Goal: Information Seeking & Learning: Find specific fact

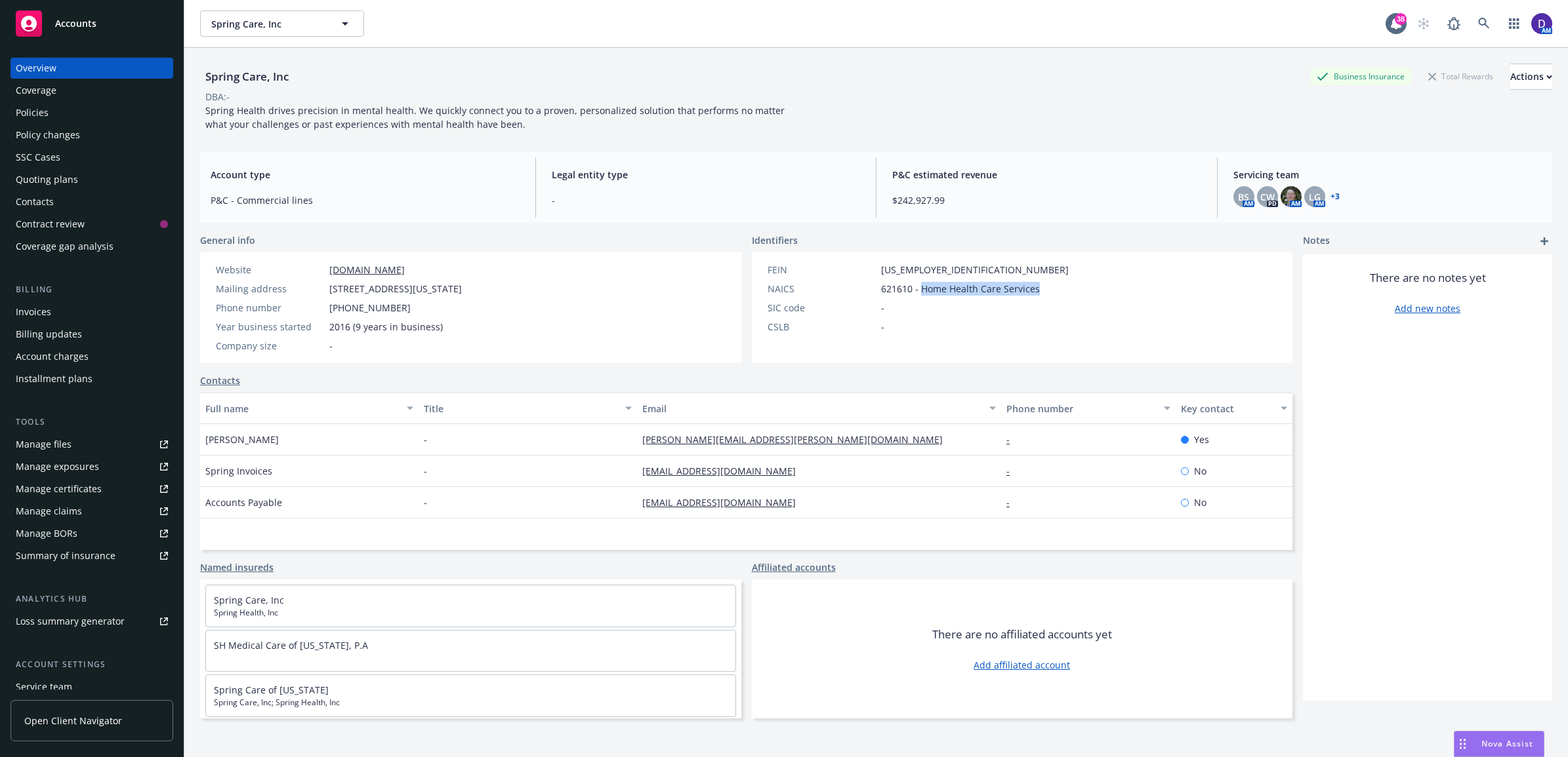
click at [26, 117] on div "Policies" at bounding box center [32, 112] width 32 height 21
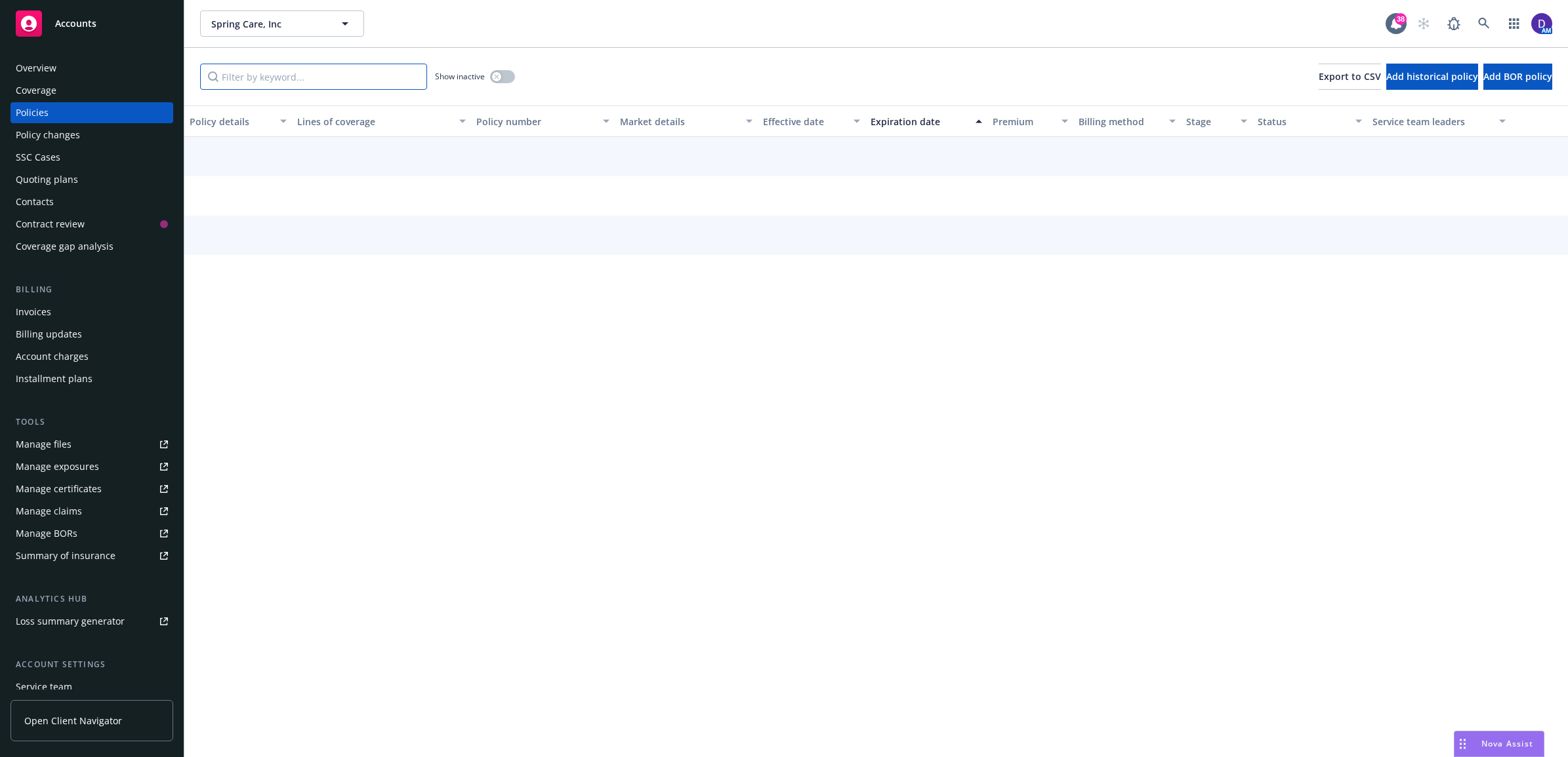
click at [296, 82] on input "Filter by keyword..." at bounding box center [313, 76] width 227 height 26
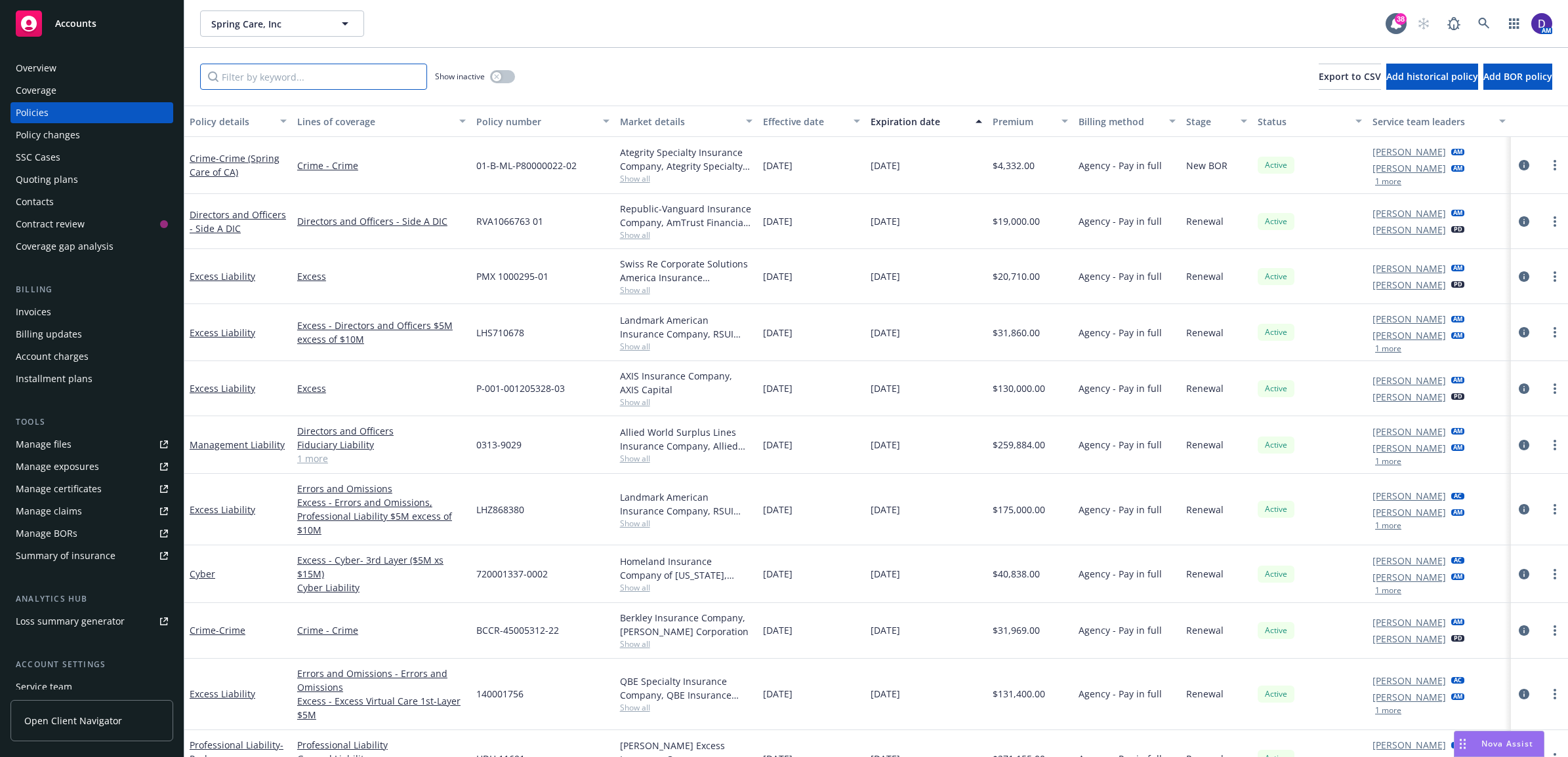
paste input "RVA1066763 01"
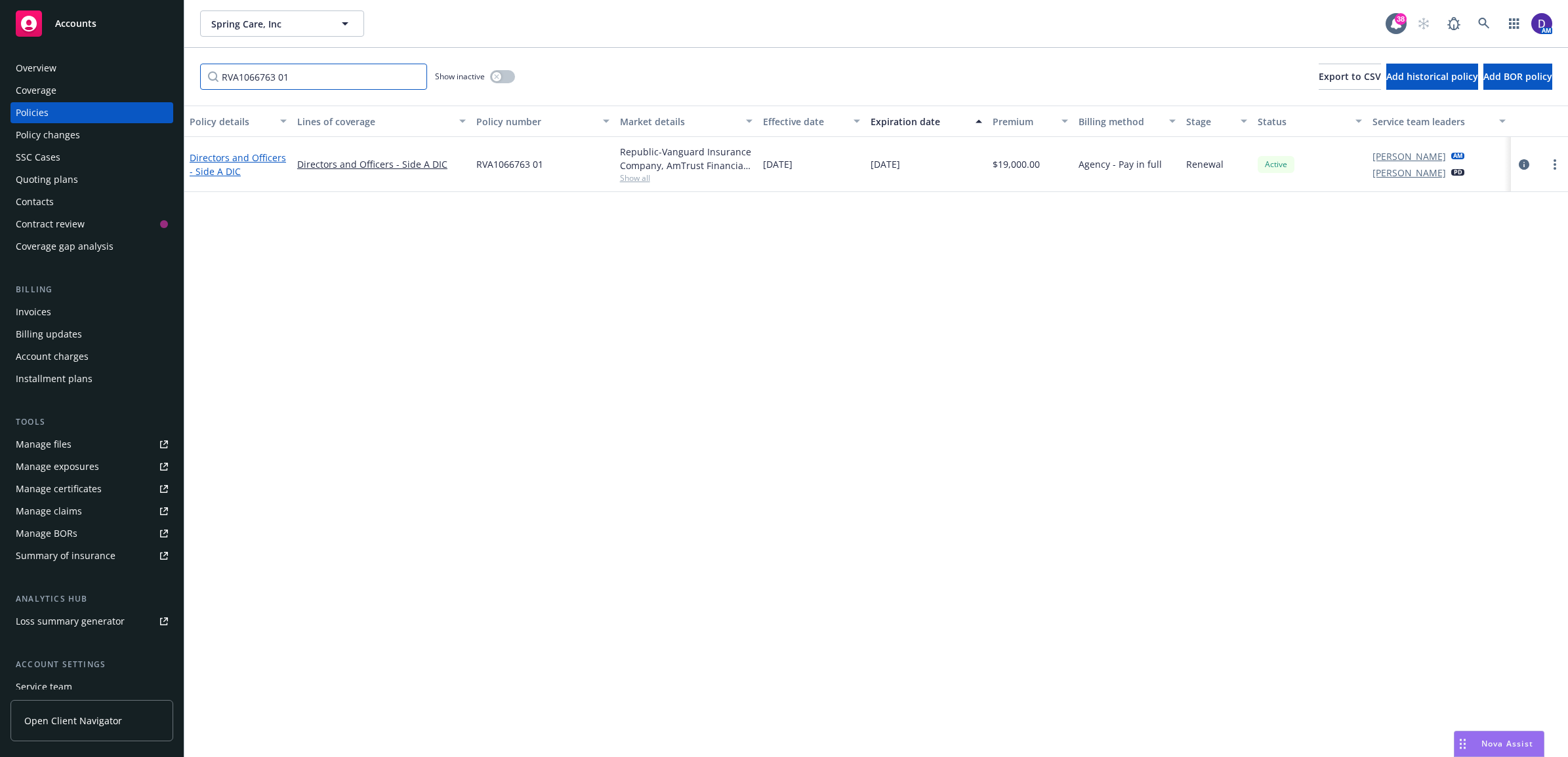
type input "RVA1066763 01"
click at [240, 158] on link "Directors and Officers - Side A DIC" at bounding box center [238, 164] width 97 height 26
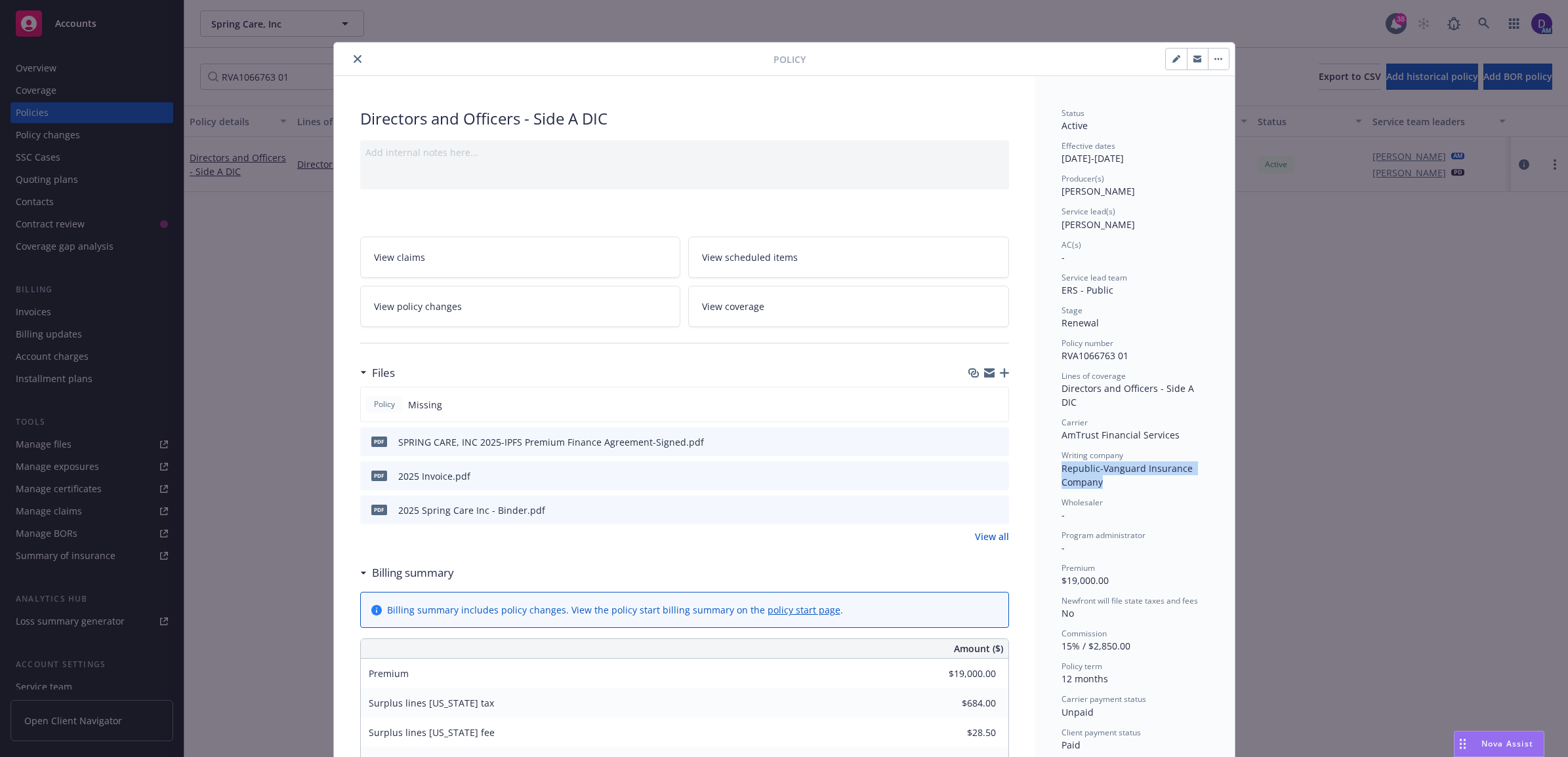
drag, startPoint x: 1099, startPoint y: 467, endPoint x: 1041, endPoint y: 456, distance: 59.0
copy span "Republic-Vanguard Insurance Company"
click at [991, 512] on icon "preview file" at bounding box center [997, 509] width 12 height 9
